Goal: Find specific page/section: Find specific page/section

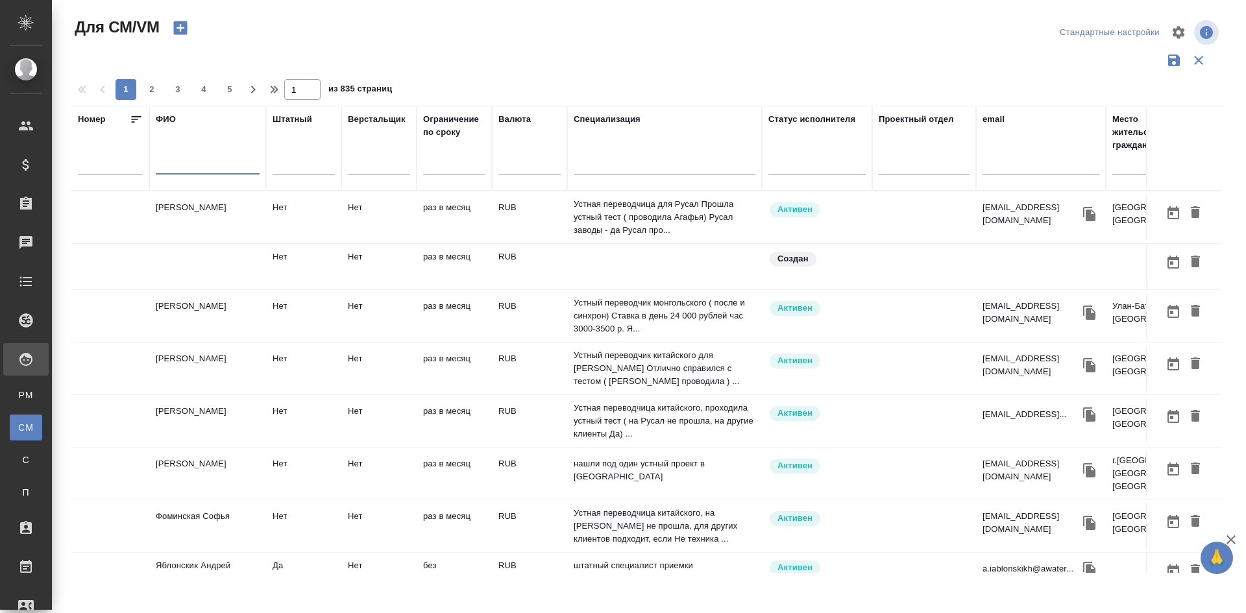
click at [166, 167] on input "text" at bounding box center [208, 166] width 104 height 16
type input "r"
type input "карпенок"
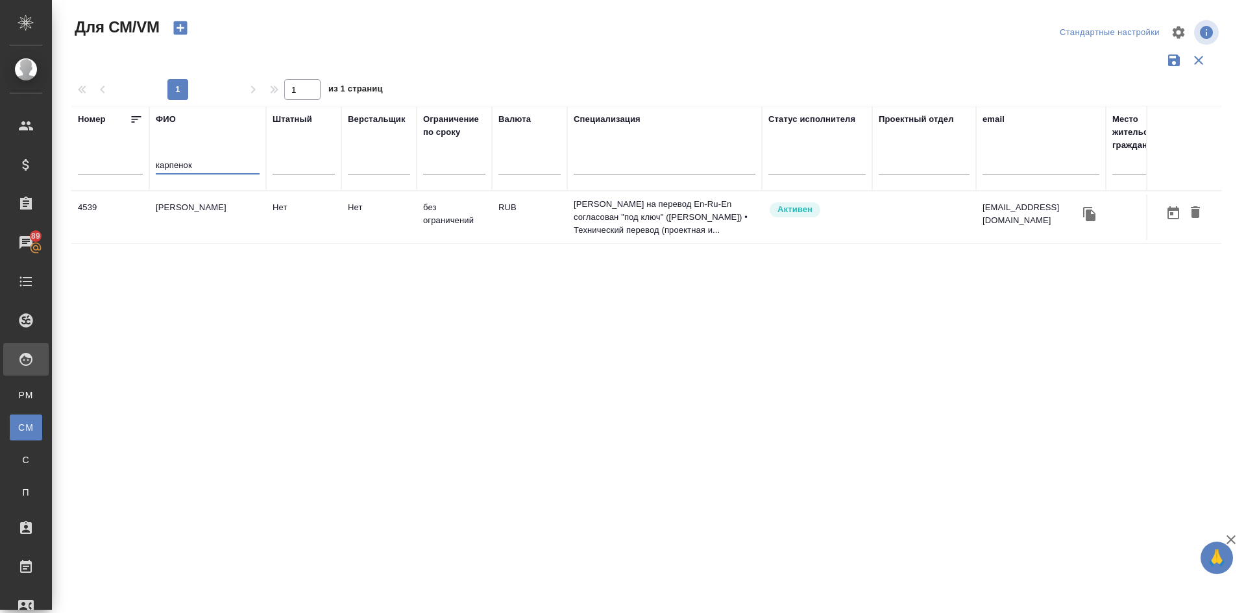
click at [177, 211] on td "[PERSON_NAME]" at bounding box center [207, 217] width 117 height 45
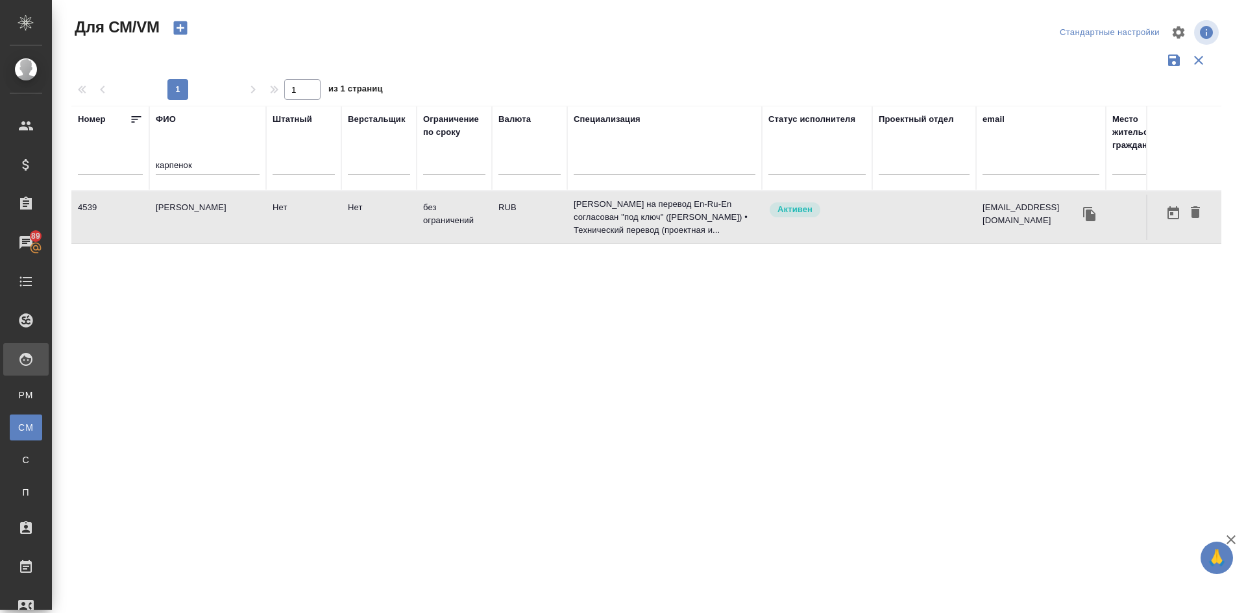
click at [177, 211] on td "[PERSON_NAME]" at bounding box center [207, 217] width 117 height 45
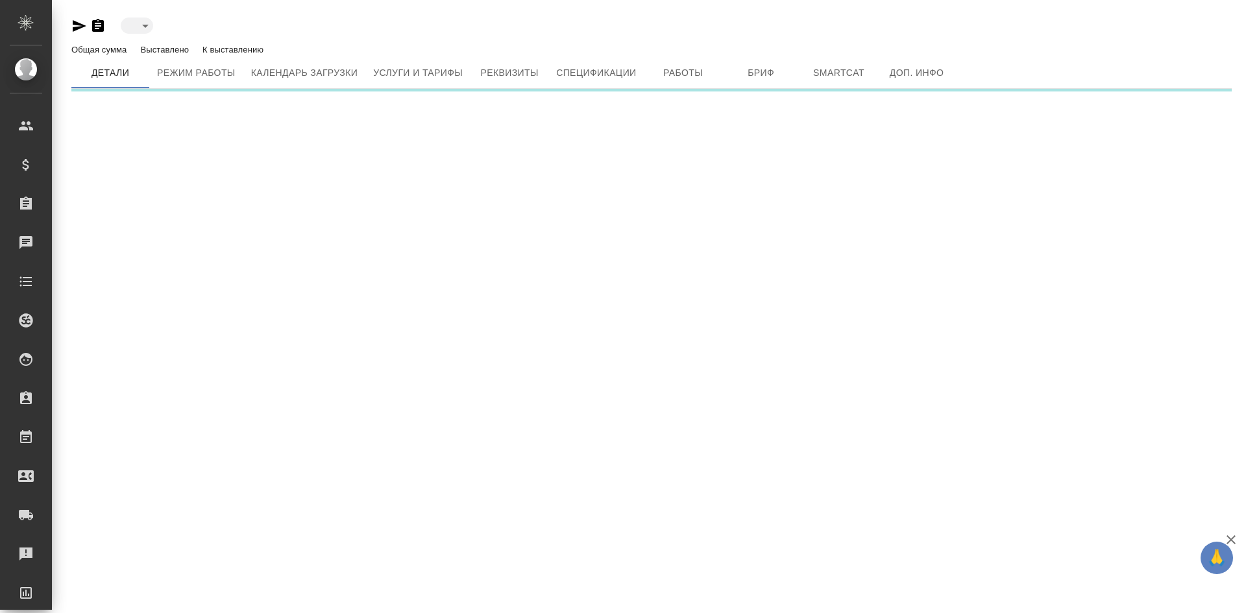
type input "active"
